Goal: Transaction & Acquisition: Purchase product/service

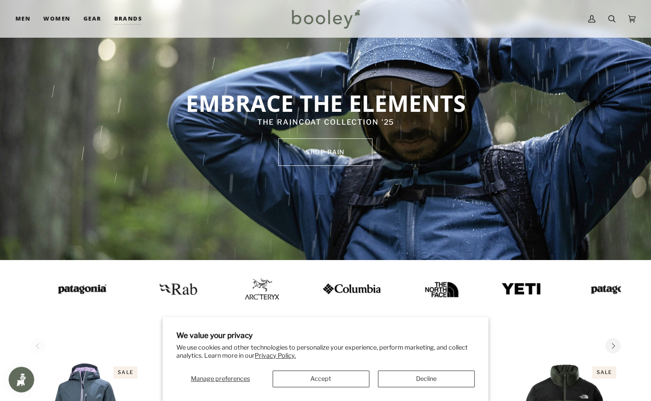
scroll to position [54, 0]
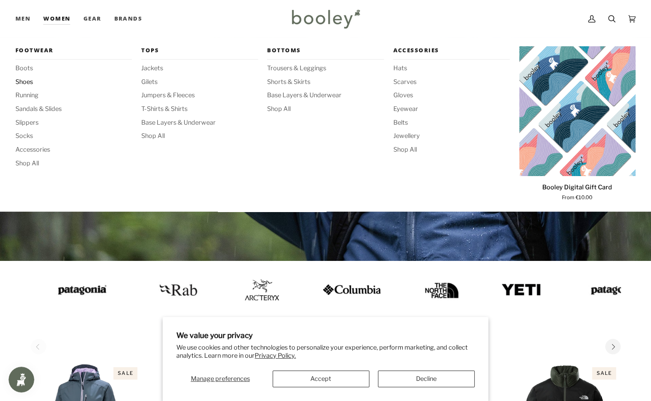
click at [23, 83] on span "Shoes" at bounding box center [73, 81] width 116 height 9
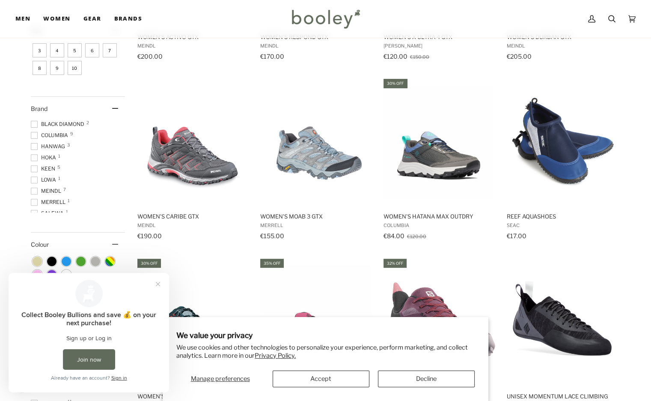
scroll to position [265, 0]
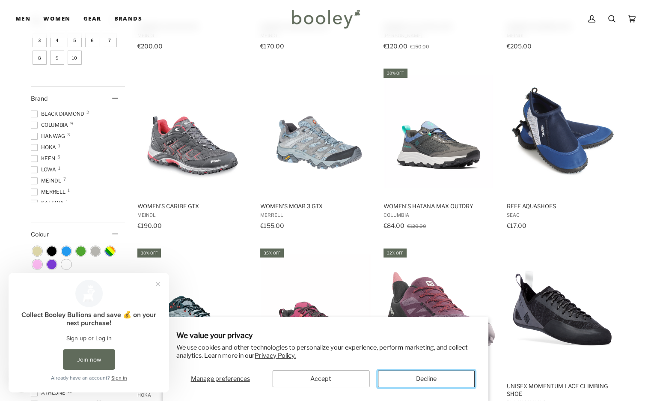
click at [413, 372] on button "Decline" at bounding box center [426, 378] width 97 height 17
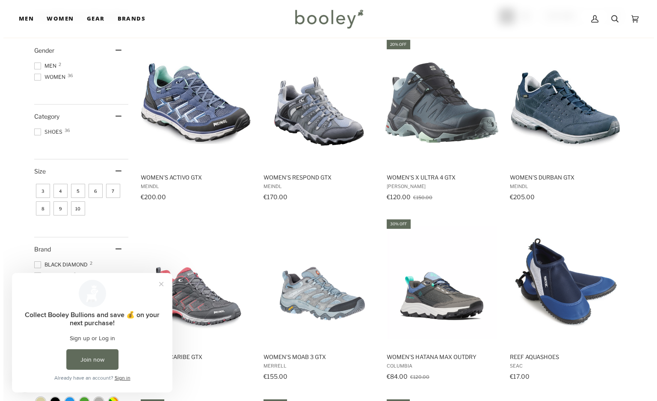
scroll to position [0, 0]
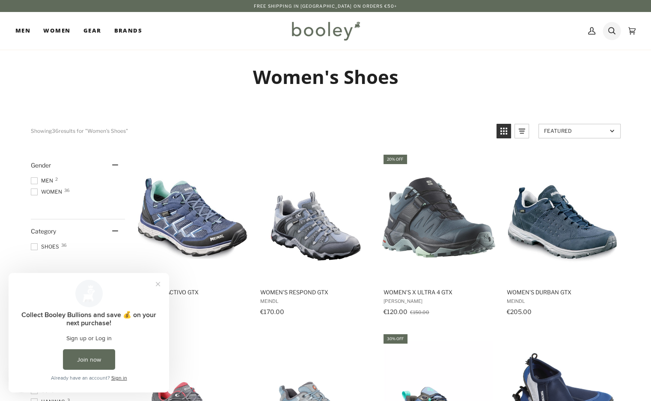
click at [609, 31] on icon at bounding box center [611, 30] width 7 height 13
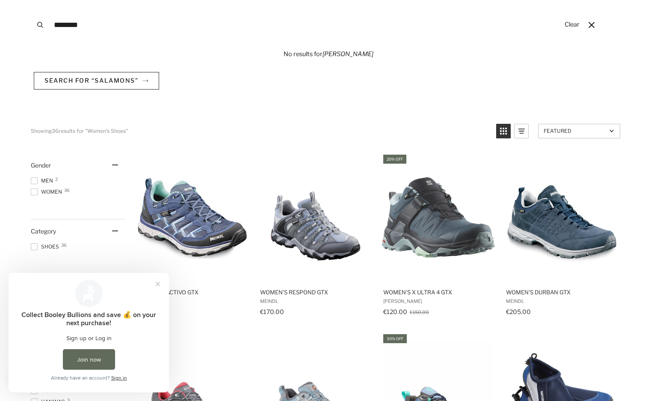
type input "********"
